Goal: Information Seeking & Learning: Learn about a topic

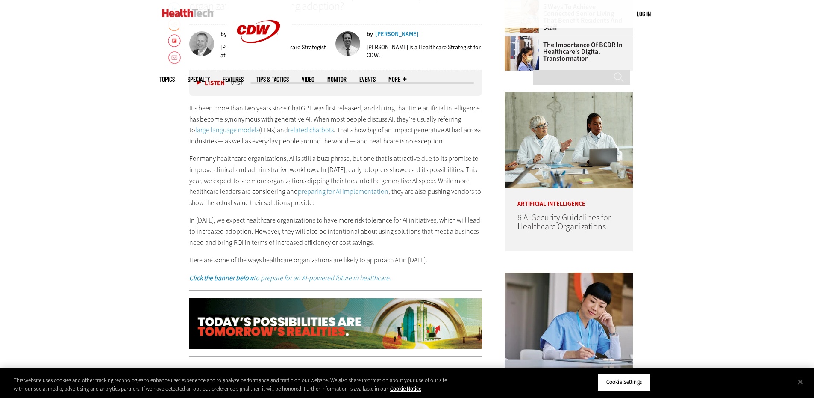
scroll to position [470, 0]
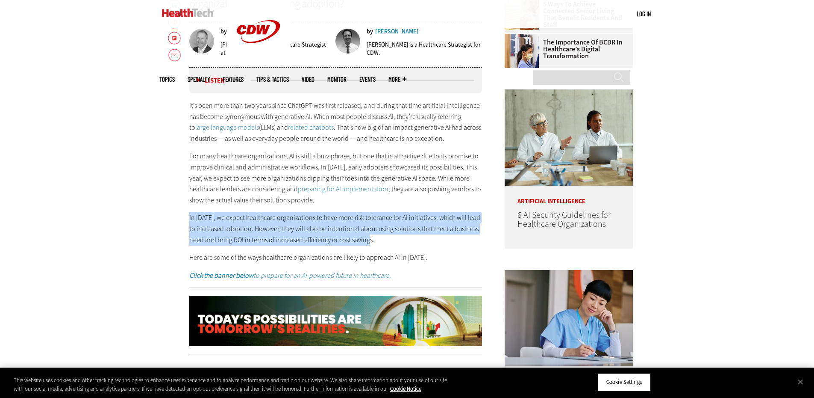
drag, startPoint x: 189, startPoint y: 216, endPoint x: 408, endPoint y: 238, distance: 219.6
click at [408, 238] on p "In [DATE], we expect healthcare organizations to have more risk tolerance for A…" at bounding box center [335, 228] width 293 height 33
copy p "In [DATE], we expect healthcare organizations to have more risk tolerance for A…"
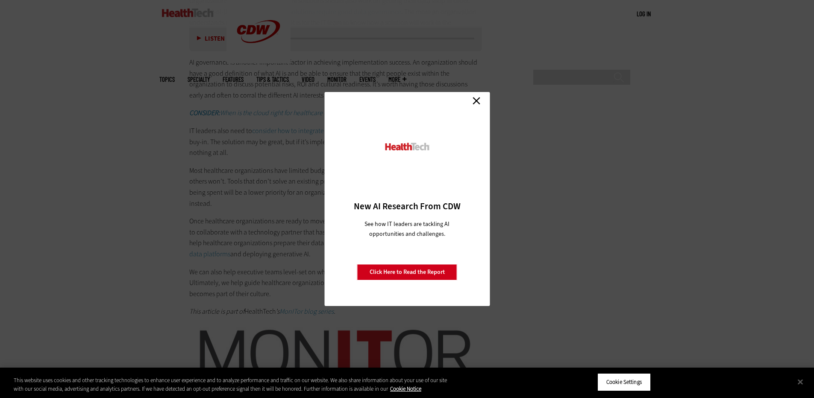
scroll to position [1587, 0]
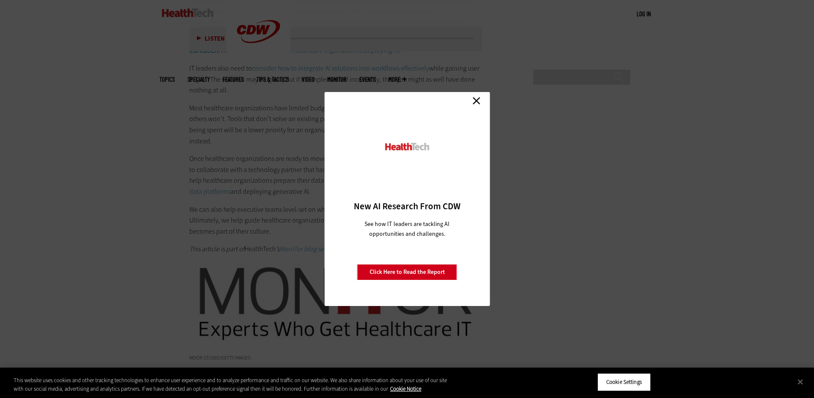
click at [480, 102] on link "Close" at bounding box center [476, 100] width 13 height 13
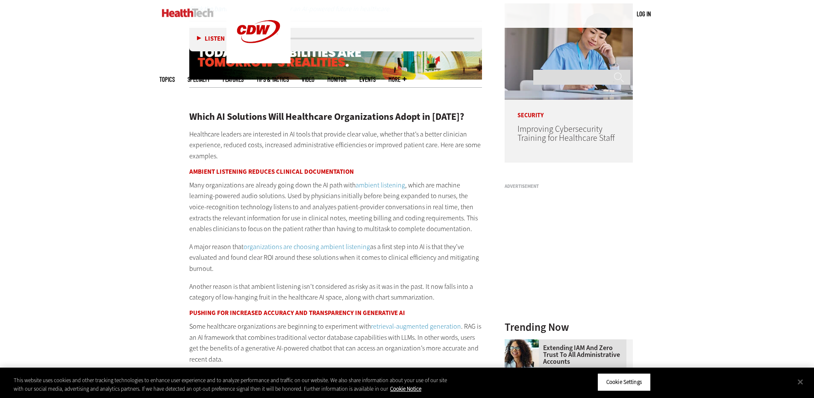
scroll to position [740, 0]
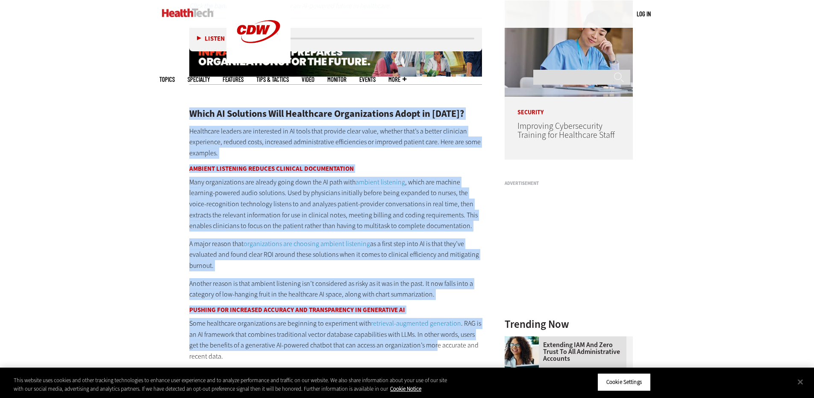
drag, startPoint x: 190, startPoint y: 112, endPoint x: 425, endPoint y: 342, distance: 328.3
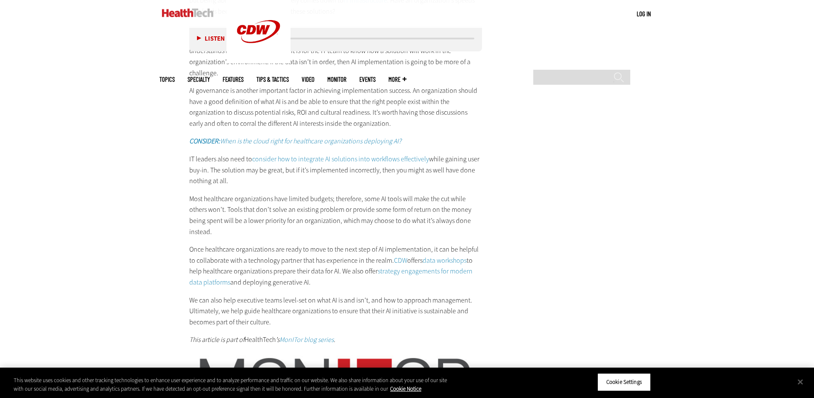
scroll to position [1491, 0]
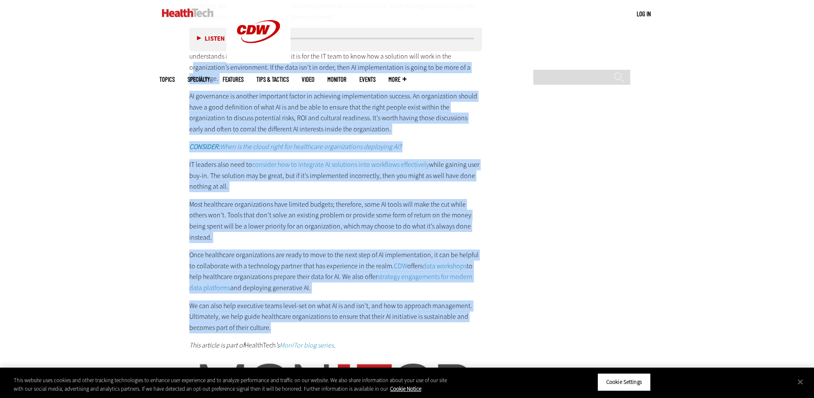
drag, startPoint x: 276, startPoint y: 319, endPoint x: 193, endPoint y: 69, distance: 262.8
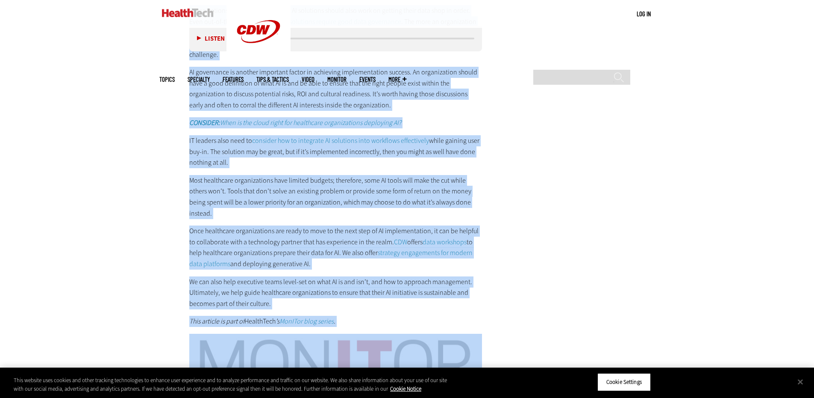
scroll to position [1514, 0]
copy div "Lorem IP Dolorsita Cons Adipiscing Elitseddoeius Tempo in 4230? Utlaboreet dolo…"
